Goal: Register for event/course

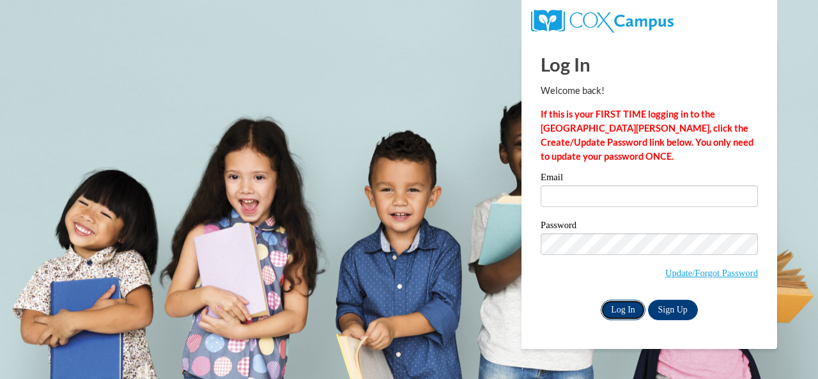
click at [612, 307] on input "Log In" at bounding box center [622, 310] width 45 height 20
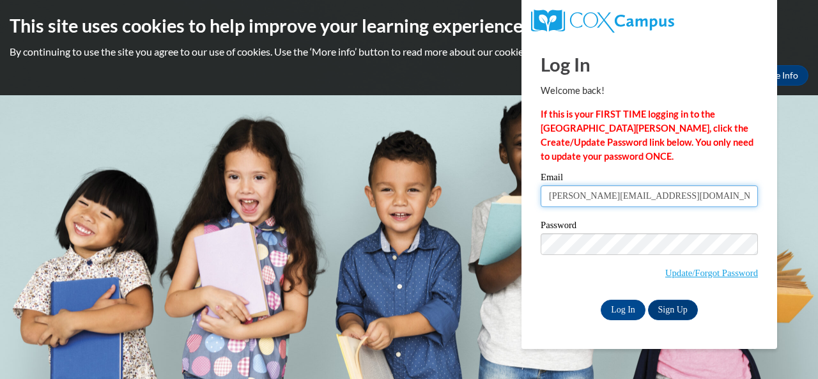
type input "vanhanda@w-csd.org"
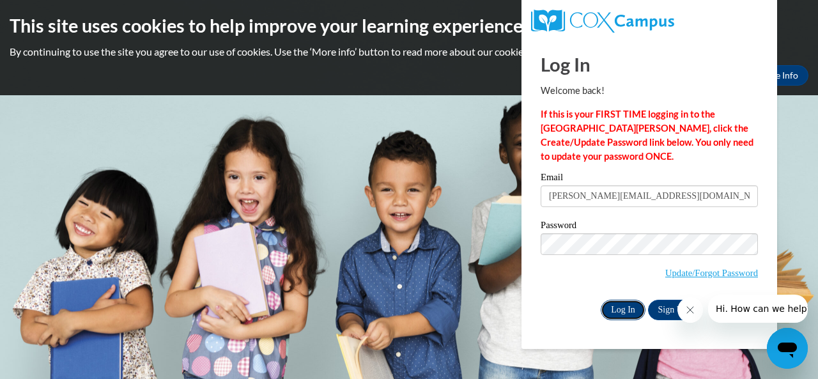
click at [622, 308] on input "Log In" at bounding box center [622, 310] width 45 height 20
click at [805, 29] on h2 "This site uses cookies to help improve your learning experience." at bounding box center [409, 26] width 798 height 26
click at [805, 183] on body "This site uses cookies to help improve your learning experience. By continuing …" at bounding box center [409, 189] width 818 height 379
click at [805, 43] on div "This site uses cookies to help improve your learning experience. By continuing …" at bounding box center [409, 47] width 818 height 95
click at [307, 312] on body "This site uses cookies to help improve your learning experience. By continuing …" at bounding box center [409, 189] width 818 height 379
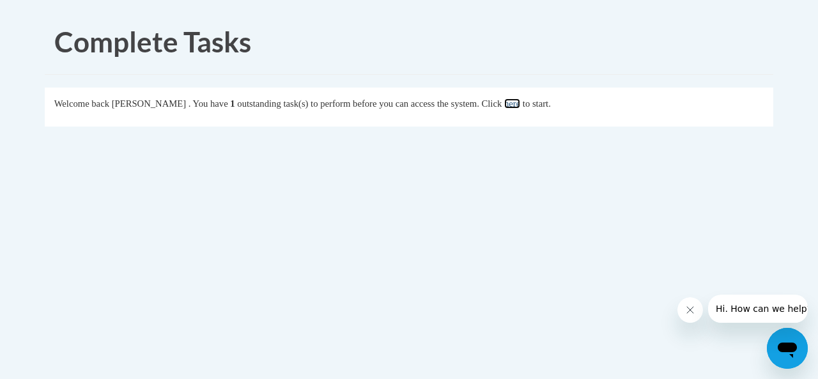
click at [520, 102] on link "here" at bounding box center [512, 103] width 16 height 10
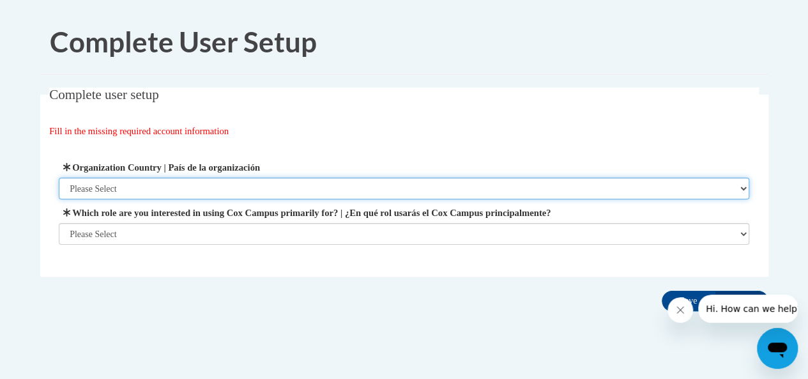
click at [734, 185] on select "Please Select [GEOGRAPHIC_DATA] | [GEOGRAPHIC_DATA] Outside of [GEOGRAPHIC_DATA…" at bounding box center [404, 189] width 690 height 22
select select "ad49bcad-a171-4b2e-b99c-48b446064914"
click at [59, 178] on select "Please Select United States | Estados Unidos Outside of the United States | Fue…" at bounding box center [404, 189] width 690 height 22
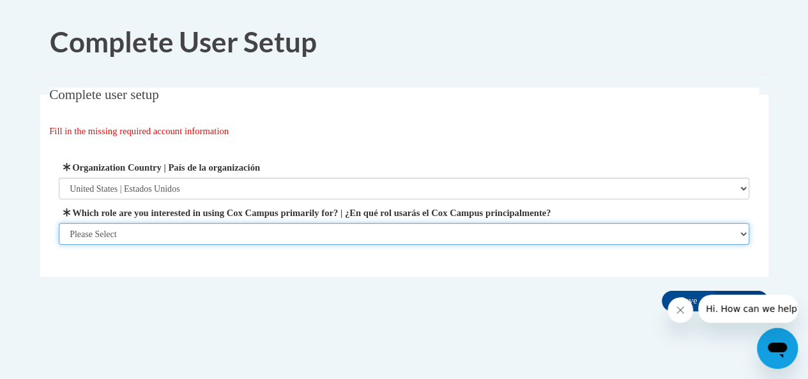
click at [743, 227] on select "Please Select College/University | Colegio/Universidad Community/Nonprofit Part…" at bounding box center [404, 234] width 690 height 22
select select "fbf2d438-af2f-41f8-98f1-81c410e29de3"
click at [59, 245] on select "Please Select College/University | Colegio/Universidad Community/Nonprofit Part…" at bounding box center [404, 234] width 690 height 22
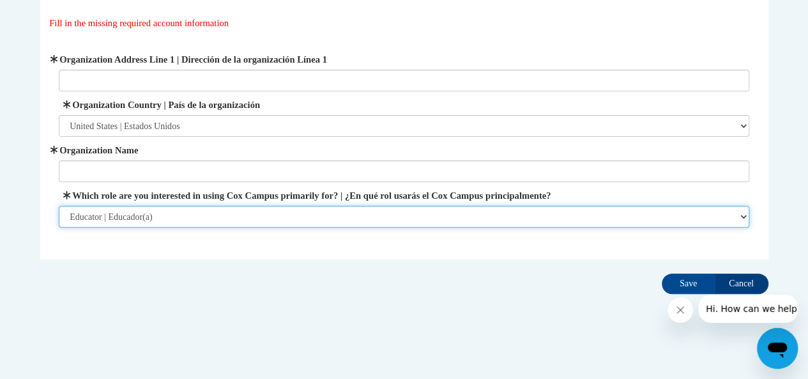
scroll to position [110, 0]
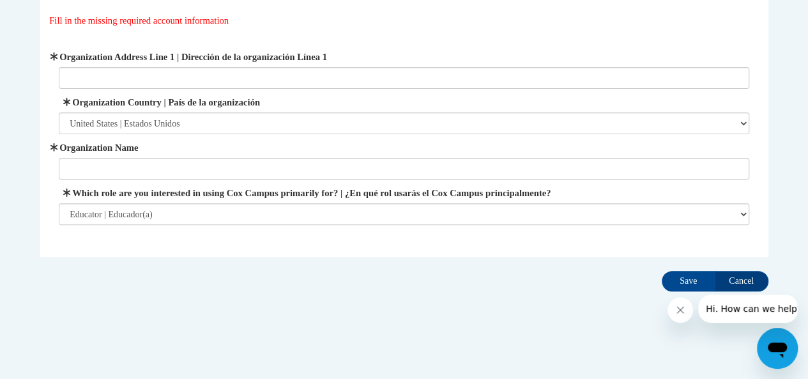
click at [339, 262] on div "Complete user setup Fill in the missing required account information User Profi…" at bounding box center [404, 136] width 747 height 319
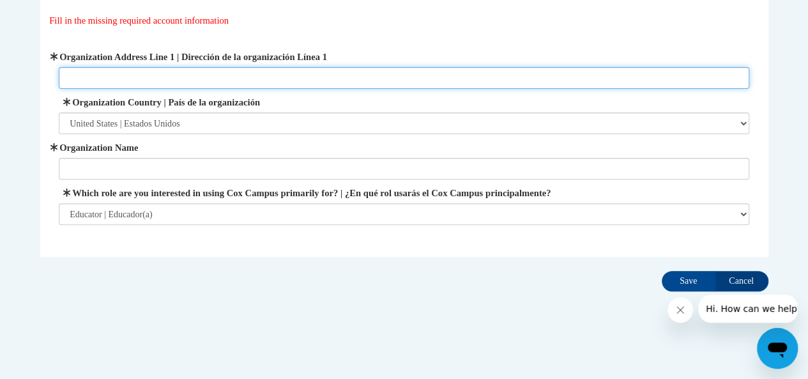
click at [131, 75] on input "Organization Address Line 1 | Dirección de la organización Línea 1" at bounding box center [404, 78] width 690 height 22
type input "W"
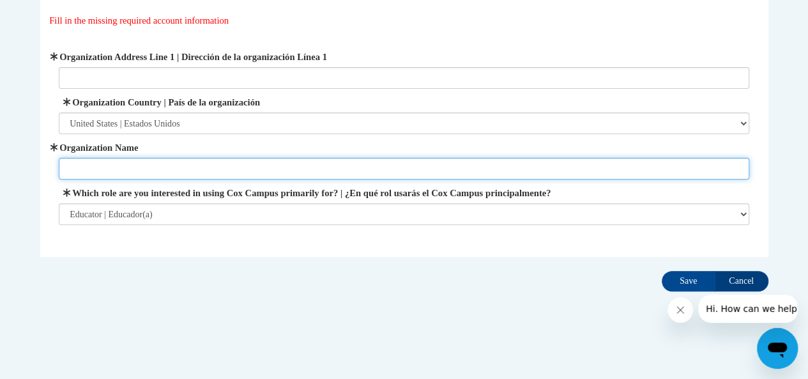
click at [111, 167] on input "Organization Name" at bounding box center [404, 169] width 690 height 22
type input "Winneconne Elementary School"
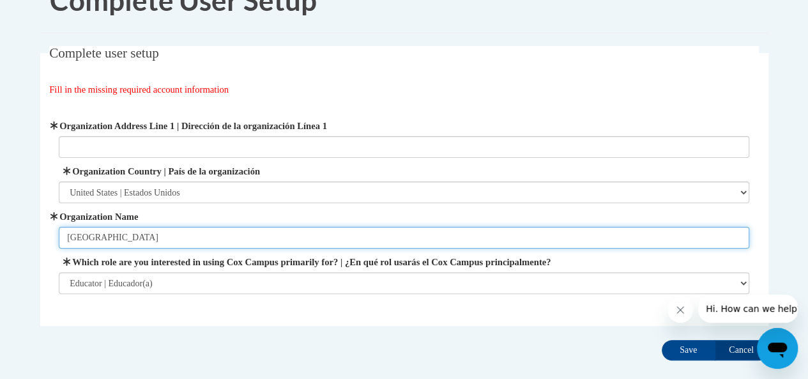
scroll to position [0, 0]
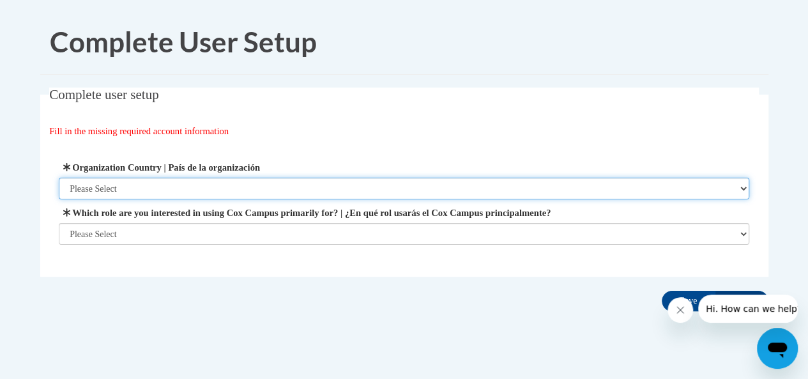
click at [149, 192] on select "Please Select United States | Estados Unidos Outside of the United States | Fue…" at bounding box center [404, 189] width 690 height 22
select select "ad49bcad-a171-4b2e-b99c-48b446064914"
click at [59, 178] on select "Please Select United States | Estados Unidos Outside of the United States | Fue…" at bounding box center [404, 189] width 690 height 22
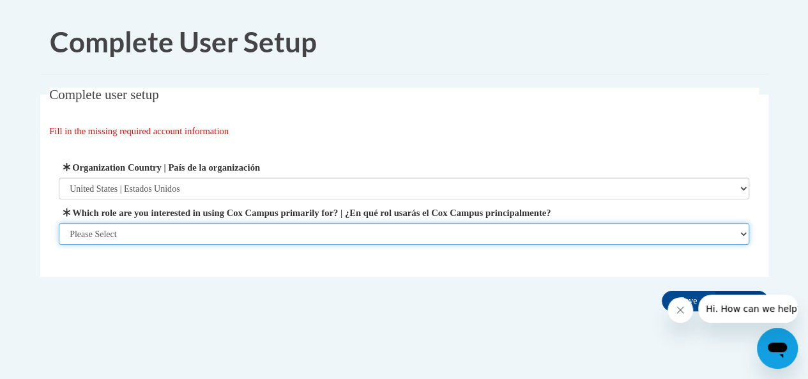
click at [129, 229] on select "Please Select College/University | Colegio/Universidad Community/Nonprofit Part…" at bounding box center [404, 234] width 690 height 22
select select "fbf2d438-af2f-41f8-98f1-81c410e29de3"
click at [59, 245] on select "Please Select College/University | Colegio/Universidad Community/Nonprofit Part…" at bounding box center [404, 234] width 690 height 22
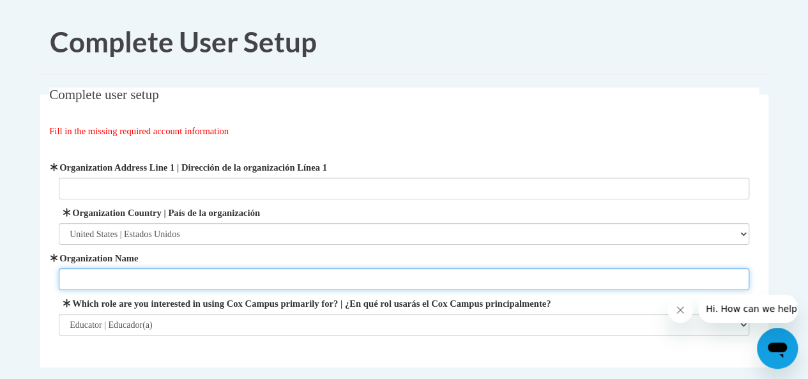
click at [110, 281] on input "Organization Name" at bounding box center [404, 279] width 690 height 22
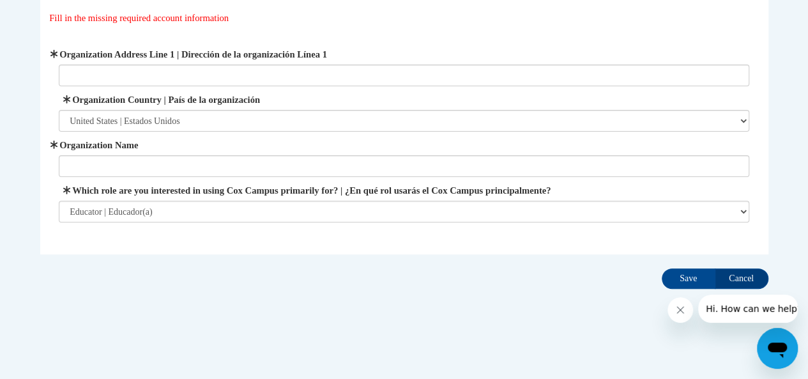
click at [684, 305] on icon "Close message from company" at bounding box center [680, 310] width 10 height 10
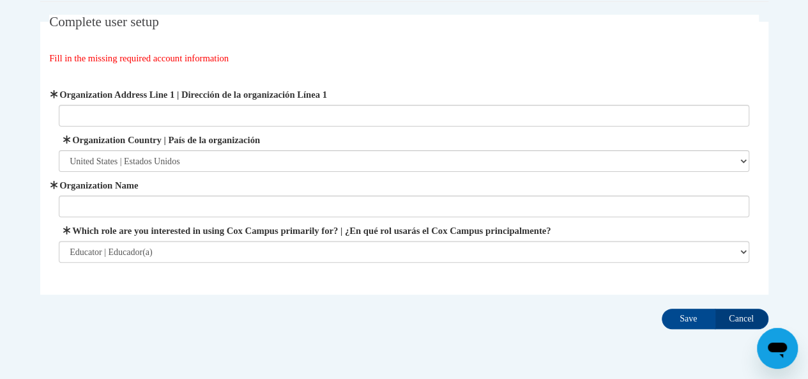
scroll to position [75, 0]
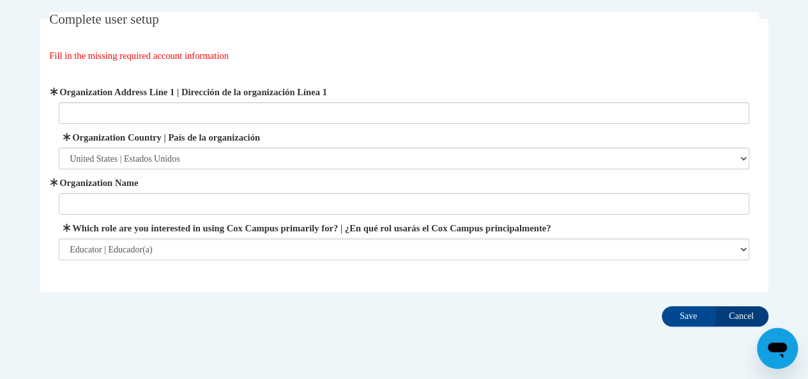
click at [59, 215] on div at bounding box center [59, 215] width 0 height 0
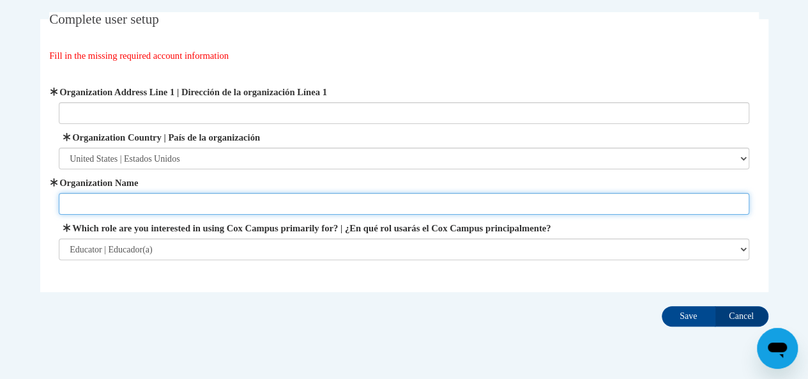
click at [103, 204] on input "Organization Name" at bounding box center [404, 204] width 690 height 22
type input "Winneconne Elementary School"
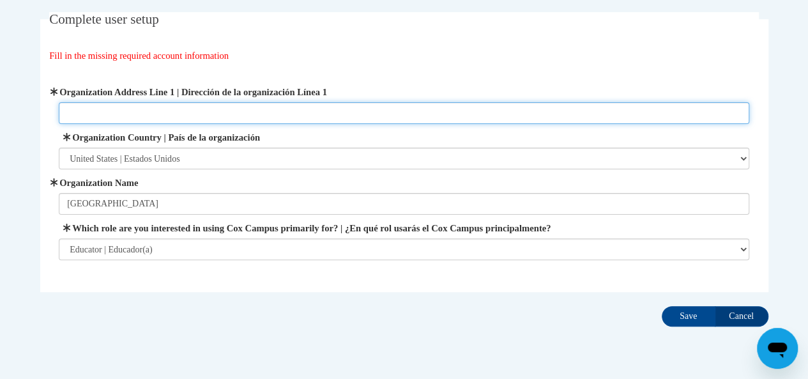
click at [112, 112] on input "Organization Address Line 1 | Dirección de la organización Línea 1" at bounding box center [404, 113] width 690 height 22
click at [96, 112] on input "Organization Address Line 1 | Dirección de la organización Línea 1" at bounding box center [404, 113] width 690 height 22
type input "233 S.Third Ave. Winneconne, WI"
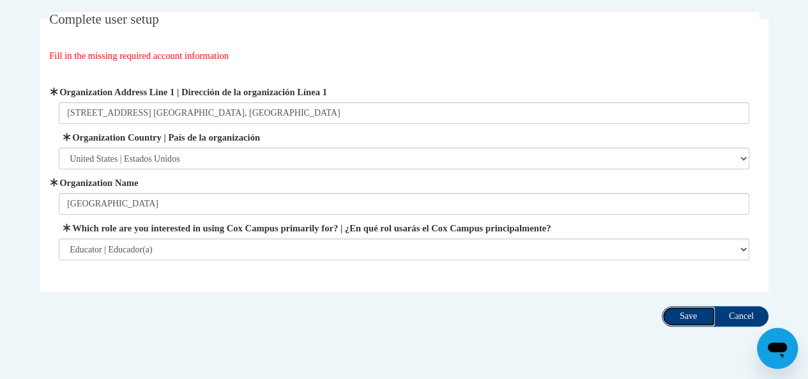
click at [670, 314] on input "Save" at bounding box center [689, 316] width 54 height 20
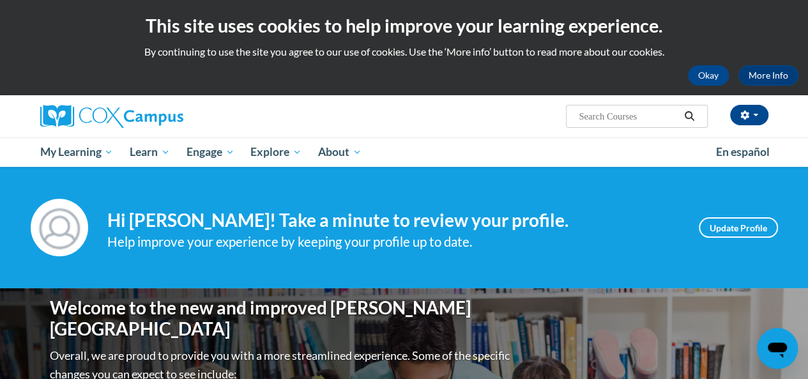
click at [598, 119] on input "Search..." at bounding box center [628, 116] width 102 height 15
type input "vocabulary"
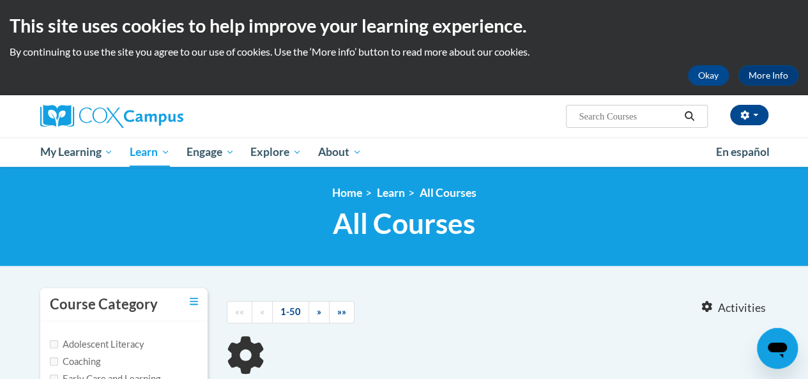
type input "vocabulary"
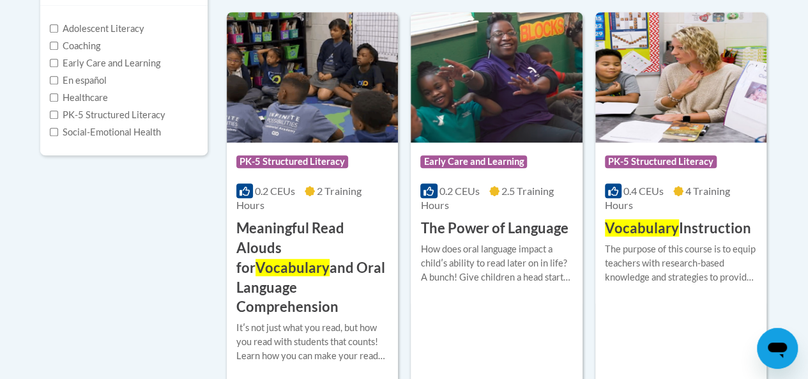
scroll to position [320, 0]
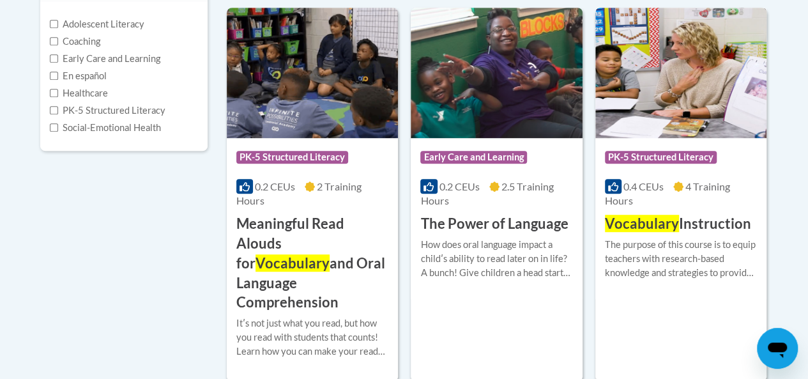
click at [656, 227] on span "Vocabulary" at bounding box center [642, 223] width 74 height 17
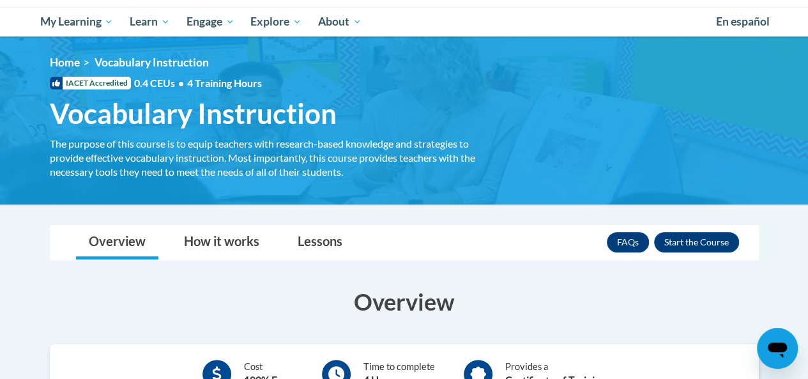
scroll to position [129, 0]
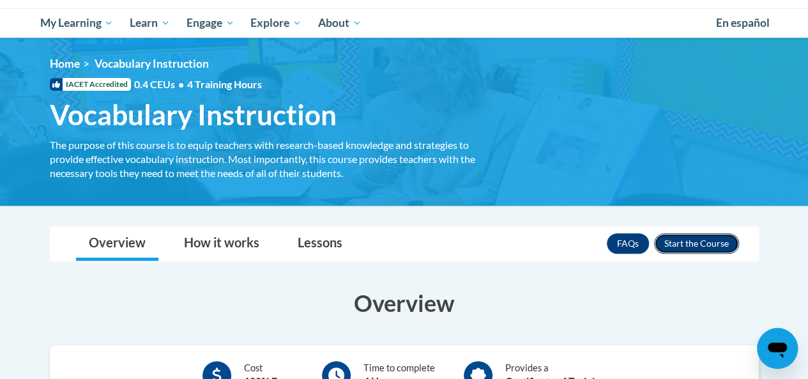
click at [709, 237] on button "Enroll" at bounding box center [696, 243] width 85 height 20
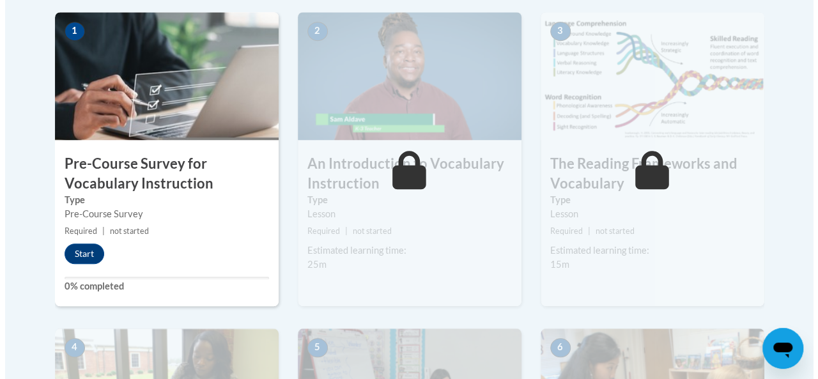
scroll to position [440, 0]
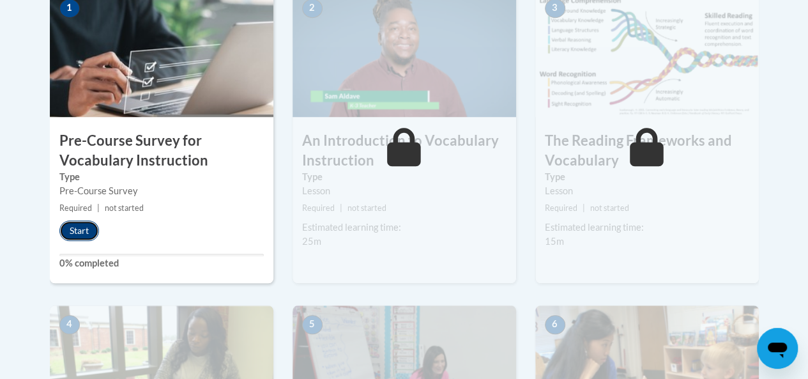
click at [84, 229] on button "Start" at bounding box center [79, 230] width 40 height 20
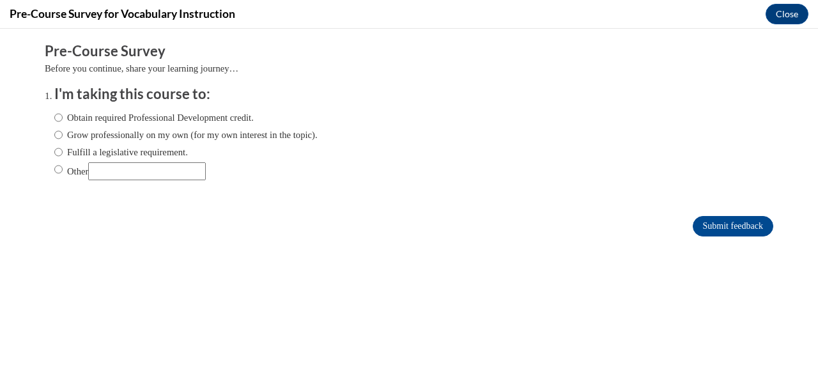
scroll to position [0, 0]
click at [54, 115] on input "Obtain required Professional Development credit." at bounding box center [58, 117] width 8 height 14
radio input "true"
click at [710, 227] on input "Submit feedback" at bounding box center [732, 226] width 80 height 20
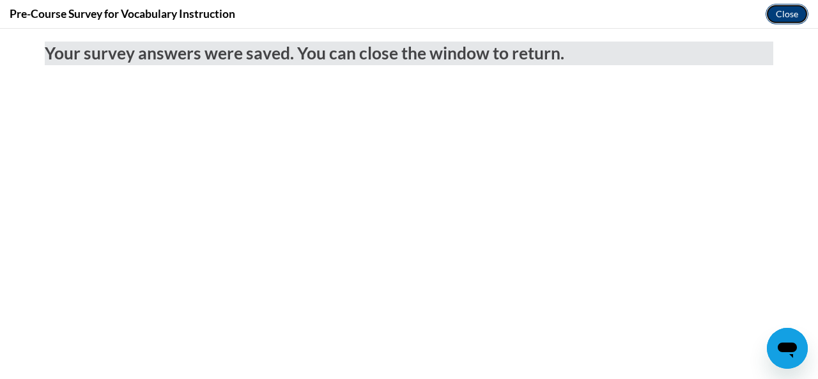
click at [787, 14] on button "Close" at bounding box center [786, 14] width 43 height 20
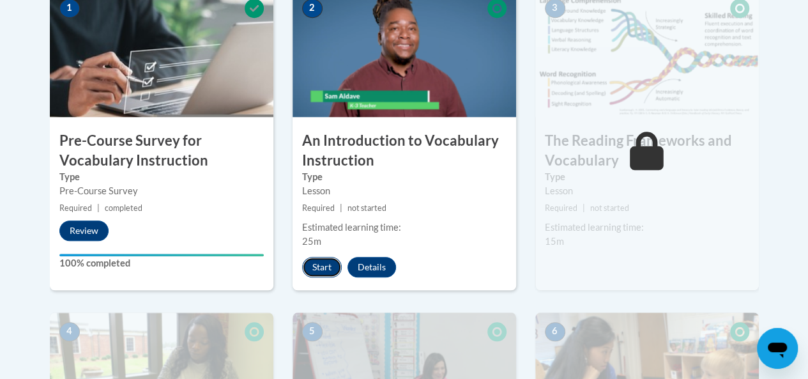
click at [321, 260] on button "Start" at bounding box center [322, 267] width 40 height 20
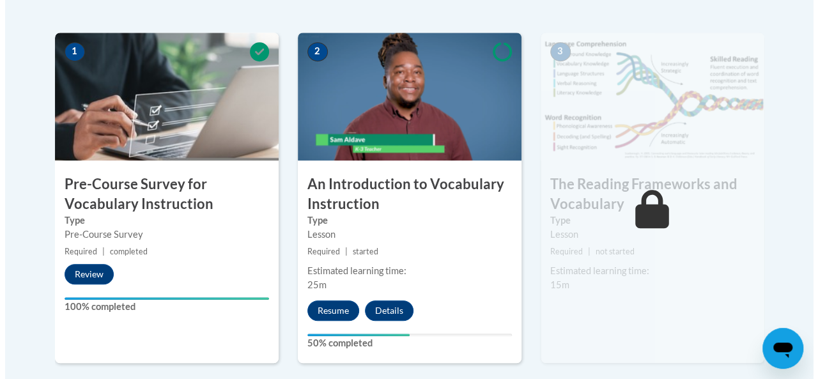
scroll to position [484, 0]
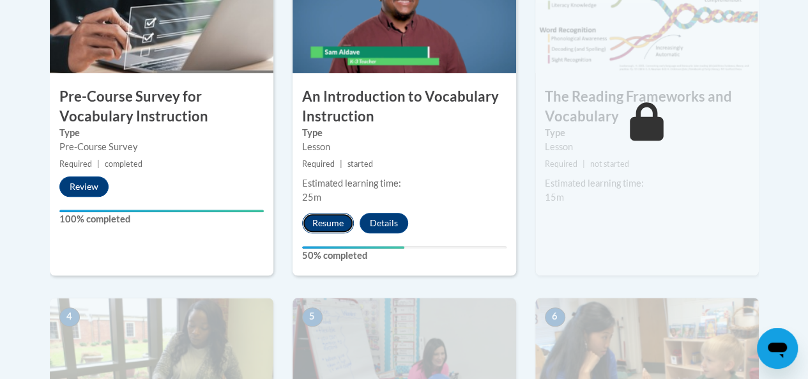
click at [339, 218] on button "Resume" at bounding box center [328, 223] width 52 height 20
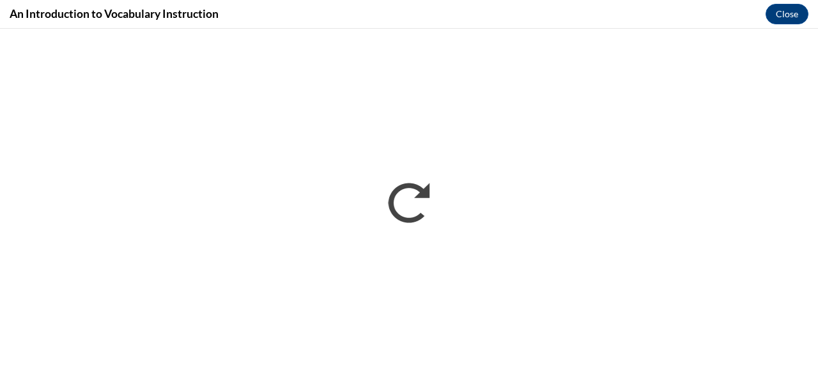
scroll to position [0, 0]
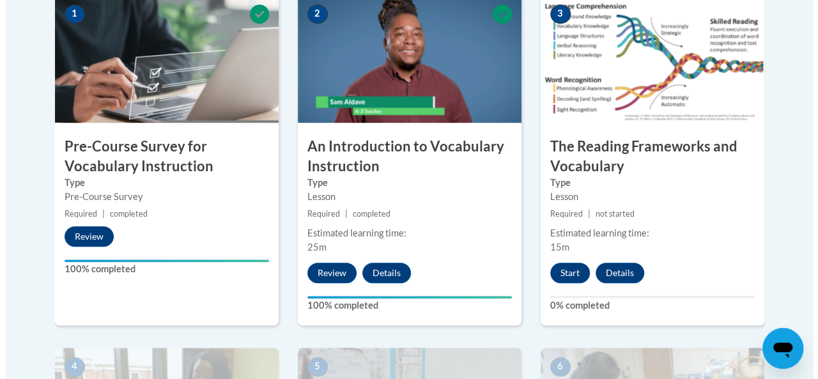
scroll to position [446, 0]
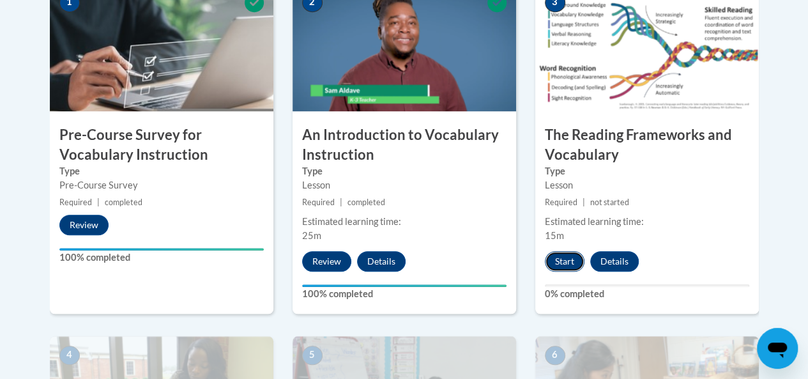
click at [568, 252] on button "Start" at bounding box center [565, 261] width 40 height 20
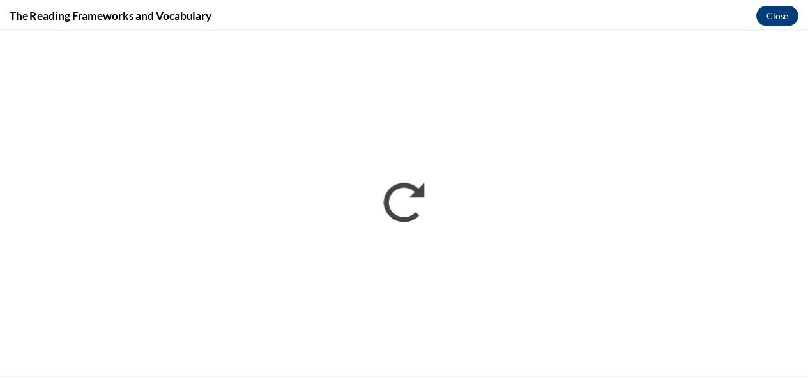
scroll to position [0, 0]
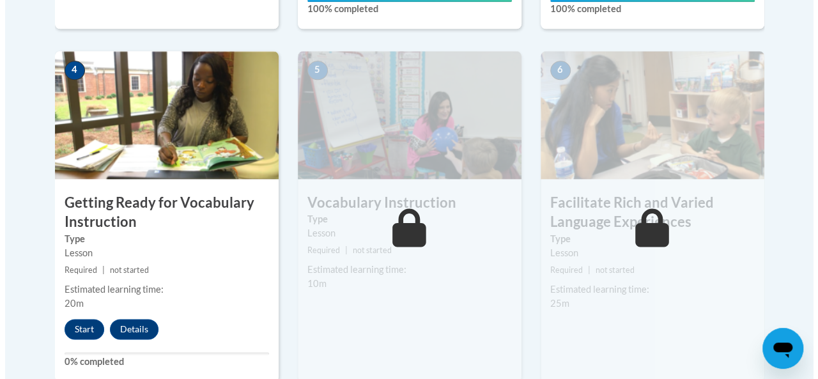
scroll to position [733, 0]
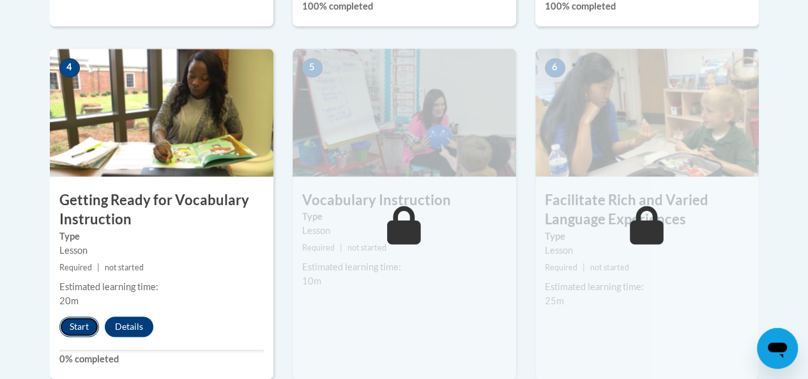
click at [81, 329] on button "Start" at bounding box center [79, 326] width 40 height 20
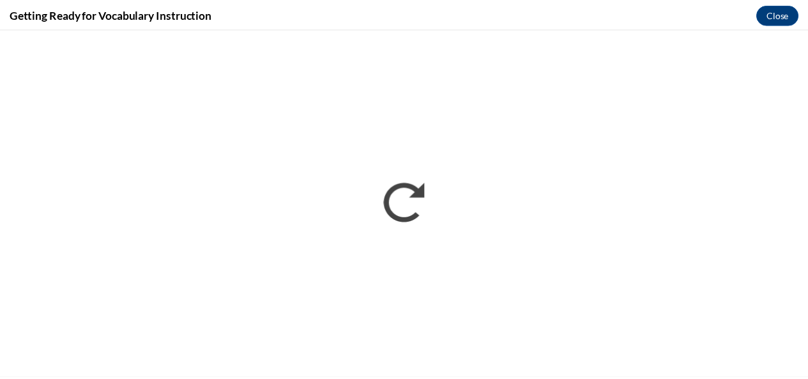
scroll to position [0, 0]
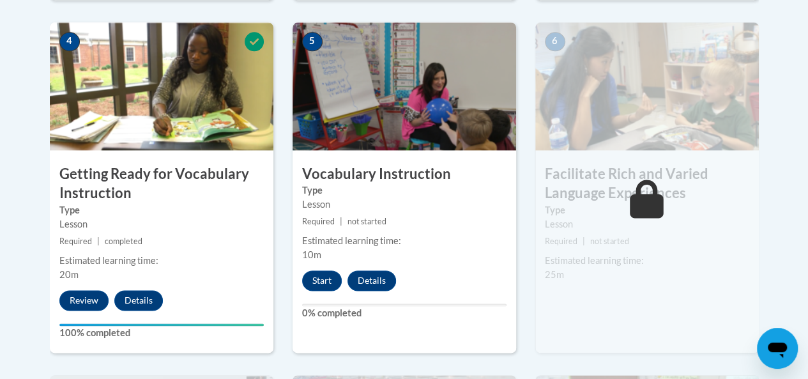
scroll to position [750, 0]
